Goal: Task Accomplishment & Management: Manage account settings

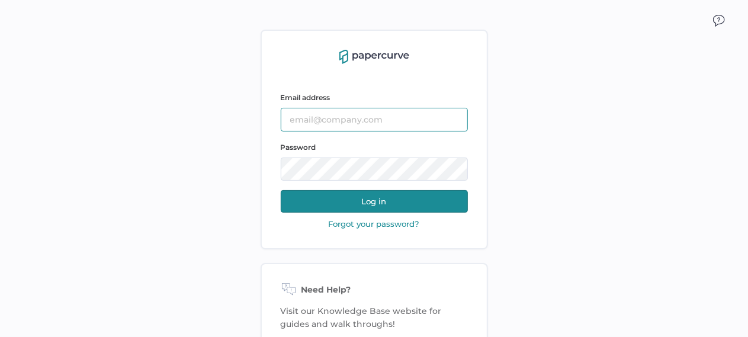
type input "[PERSON_NAME][EMAIL_ADDRESS][PERSON_NAME][DOMAIN_NAME]"
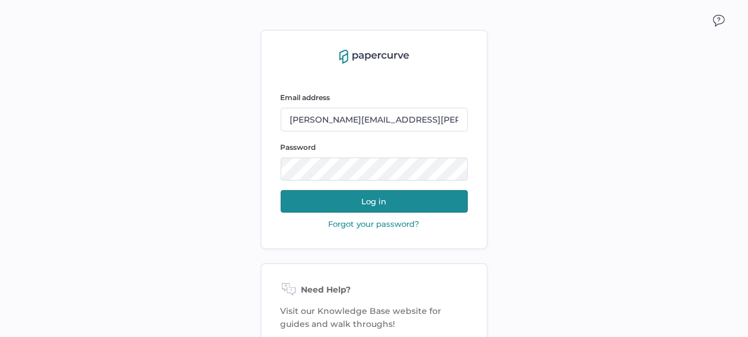
click at [349, 198] on button "Log in" at bounding box center [374, 201] width 187 height 23
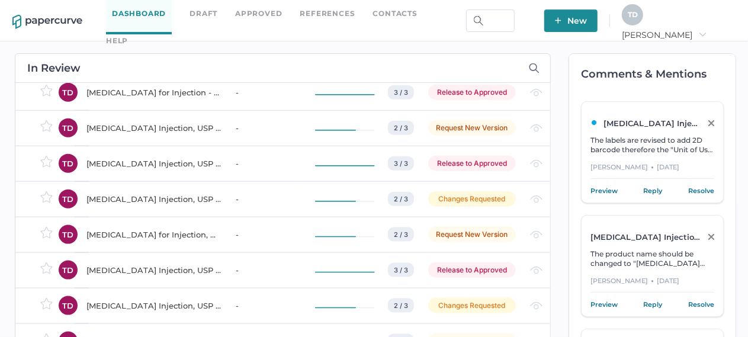
scroll to position [940, 0]
